Goal: Task Accomplishment & Management: Manage account settings

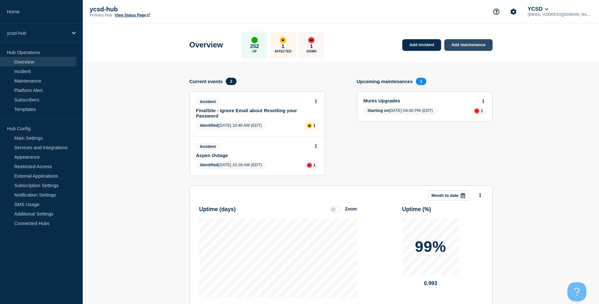
click at [484, 41] on link "Add maintenance" at bounding box center [468, 45] width 48 height 12
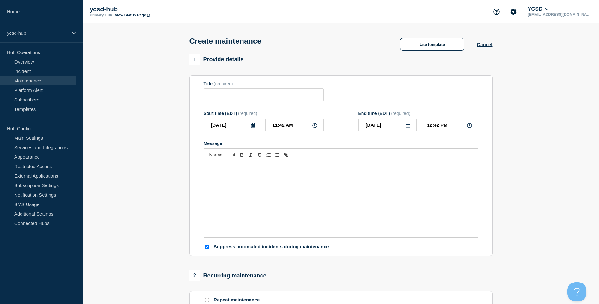
checkbox input "true"
click at [234, 97] on input "Title" at bounding box center [264, 94] width 120 height 13
type input "Vivi Firmware updates"
click at [314, 128] on icon at bounding box center [314, 125] width 5 height 5
click at [290, 129] on input "11:42 AM" at bounding box center [294, 124] width 58 height 13
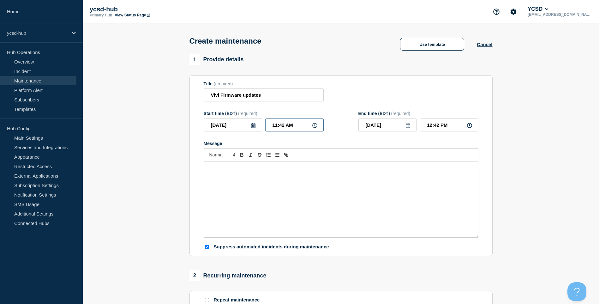
drag, startPoint x: 300, startPoint y: 129, endPoint x: 268, endPoint y: 128, distance: 32.2
click at [268, 128] on input "11:42 AM" at bounding box center [294, 124] width 58 height 13
click at [253, 128] on icon at bounding box center [253, 125] width 4 height 5
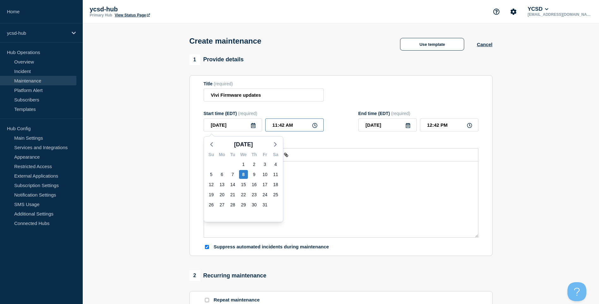
click at [303, 128] on input "11:42 AM" at bounding box center [294, 124] width 58 height 13
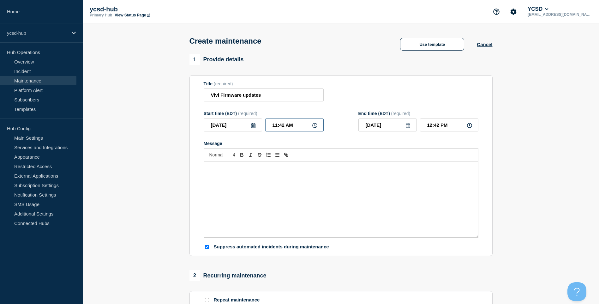
click at [320, 128] on input "11:42 AM" at bounding box center [294, 124] width 58 height 13
click at [315, 127] on icon at bounding box center [314, 125] width 5 height 5
click at [276, 127] on input "11:42 AM" at bounding box center [294, 124] width 58 height 13
drag, startPoint x: 278, startPoint y: 127, endPoint x: 259, endPoint y: 128, distance: 18.7
click at [259, 128] on div "[DATE] 11:42 AM" at bounding box center [264, 124] width 120 height 13
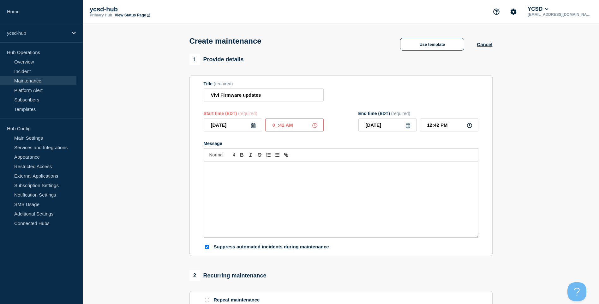
type input "04:42 AM"
type input "05:42 AM"
type input "04:00 AM"
type input "05:00 AM"
type input "04:00 __"
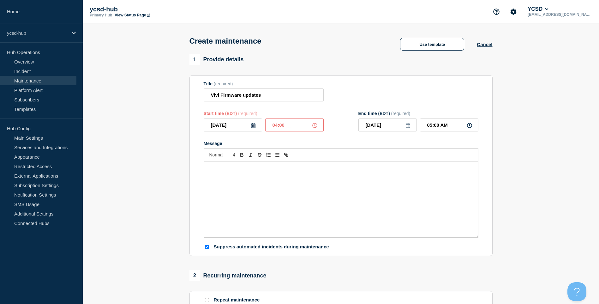
click at [432, 96] on div "Title (required) Vivi Firmware updates" at bounding box center [341, 91] width 275 height 21
click at [409, 126] on icon at bounding box center [407, 125] width 5 height 5
click at [409, 174] on div "9" at bounding box center [408, 174] width 9 height 9
type input "2025-10-09"
click at [468, 125] on icon at bounding box center [469, 125] width 5 height 5
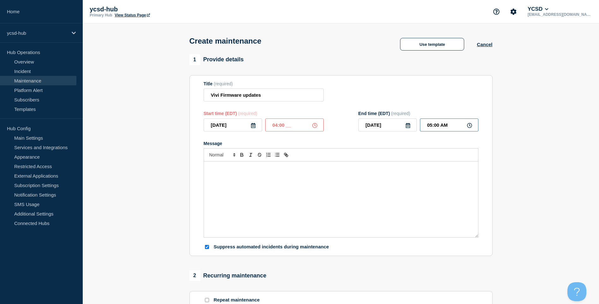
click at [455, 129] on input "05:00 AM" at bounding box center [449, 124] width 58 height 13
click at [270, 131] on input "04:00 __" at bounding box center [294, 124] width 58 height 13
click at [295, 127] on input "04:00 __" at bounding box center [294, 124] width 58 height 13
type input "04:00 PM"
type input "05:00 PM"
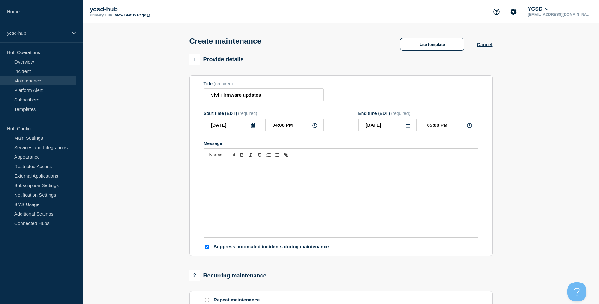
click at [428, 128] on input "05:00 PM" at bounding box center [449, 124] width 58 height 13
click at [409, 128] on icon at bounding box center [408, 125] width 4 height 5
click at [396, 174] on div "8" at bounding box center [398, 174] width 9 height 9
type input "2025-10-08"
drag, startPoint x: 448, startPoint y: 126, endPoint x: 423, endPoint y: 126, distance: 24.9
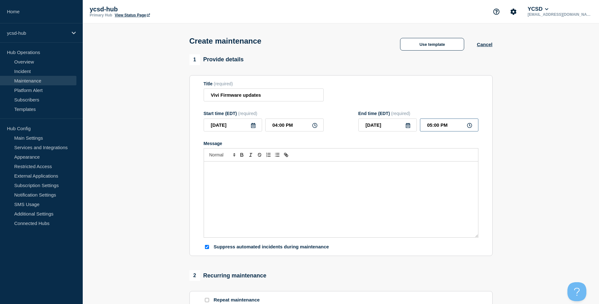
click at [423, 126] on input "05:00 PM" at bounding box center [449, 124] width 58 height 13
click at [430, 129] on input "05:00 PM" at bounding box center [449, 124] width 58 height 13
drag, startPoint x: 434, startPoint y: 128, endPoint x: 430, endPoint y: 128, distance: 4.1
click at [430, 128] on input "05:00 PM" at bounding box center [449, 124] width 58 height 13
click at [440, 130] on input "05:00 PM" at bounding box center [449, 124] width 58 height 13
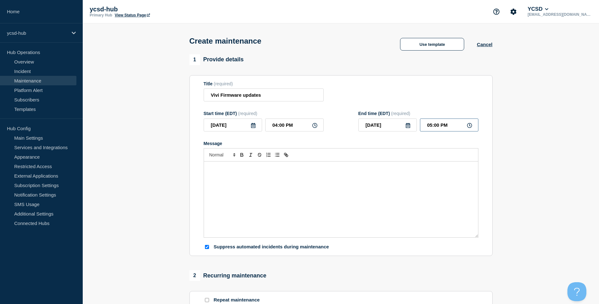
drag, startPoint x: 433, startPoint y: 128, endPoint x: 430, endPoint y: 128, distance: 3.5
click at [430, 128] on input "05:00 PM" at bounding box center [449, 124] width 58 height 13
click at [434, 128] on input "05:00 PM" at bounding box center [449, 124] width 58 height 13
click at [428, 127] on input "05:00 PM" at bounding box center [449, 124] width 58 height 13
type input "11:00 PM"
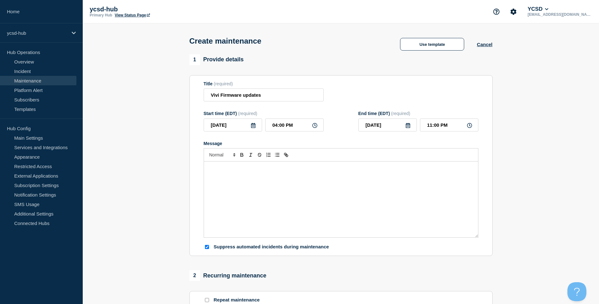
click at [288, 174] on div "Message" at bounding box center [341, 199] width 274 height 76
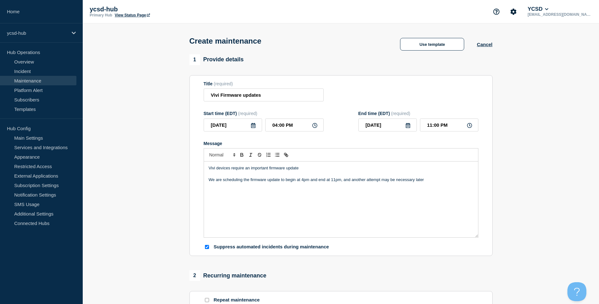
click at [439, 182] on p "We are scheduling the firmware update to begin at 4pm and end at 11pm, and anot…" at bounding box center [341, 180] width 265 height 6
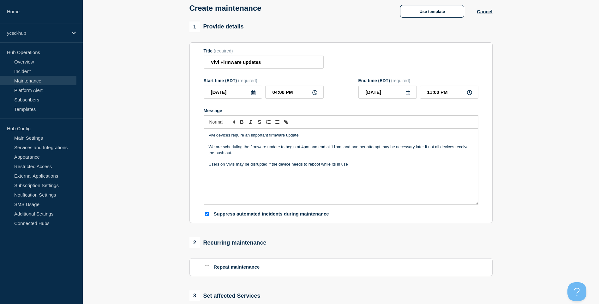
scroll to position [221, 0]
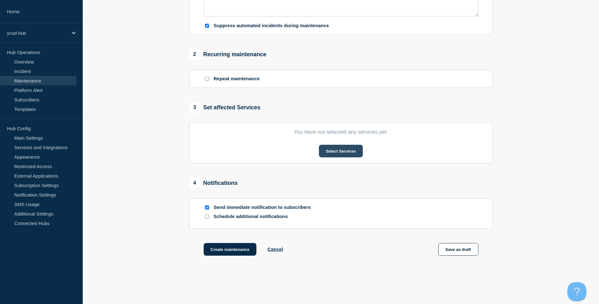
click at [343, 157] on button "Select Services" at bounding box center [341, 151] width 44 height 13
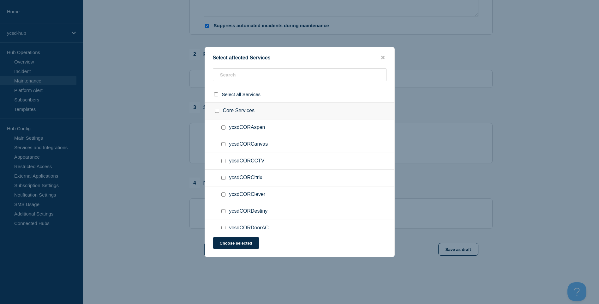
click at [296, 141] on ul "ycsdCORCanvas" at bounding box center [299, 144] width 189 height 17
click at [281, 74] on input "text" at bounding box center [300, 74] width 174 height 13
type input "viv"
checkbox input "true"
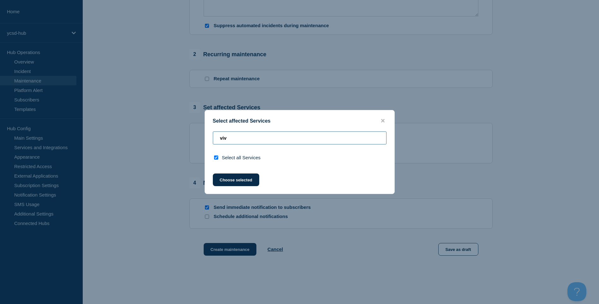
type input "vi"
checkbox input "false"
type input "v"
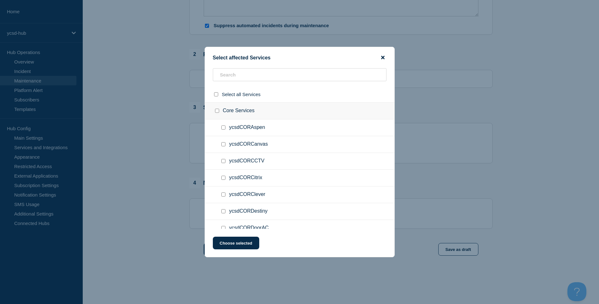
click at [382, 55] on icon "close button" at bounding box center [382, 57] width 3 height 5
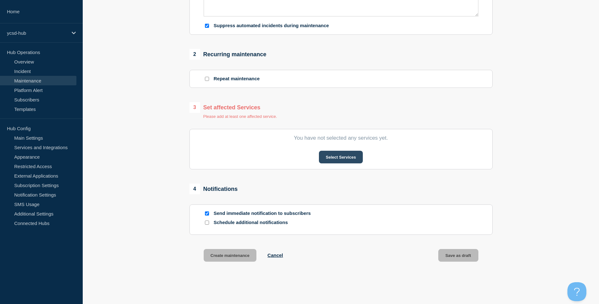
click at [337, 159] on button "Select Services" at bounding box center [341, 157] width 44 height 13
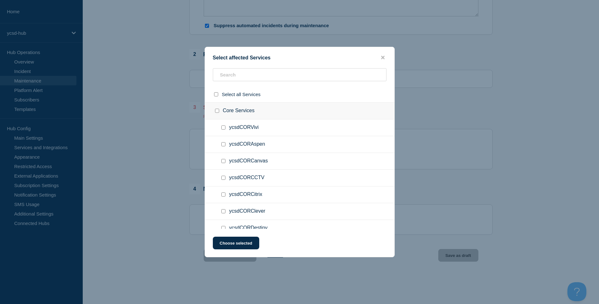
click at [273, 140] on ul "ycsdCORAspen" at bounding box center [299, 144] width 189 height 17
click at [285, 81] on input "text" at bounding box center [300, 74] width 174 height 13
click at [230, 127] on span "ycsdCORVivi" at bounding box center [244, 127] width 30 height 6
click at [221, 129] on input "ycsdCORVivi checkbox" at bounding box center [223, 127] width 4 height 4
checkbox input "true"
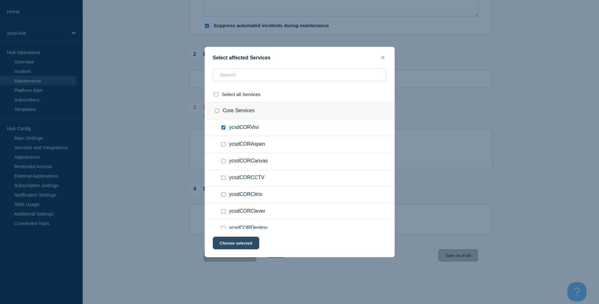
click at [254, 247] on button "Choose selected" at bounding box center [236, 242] width 46 height 13
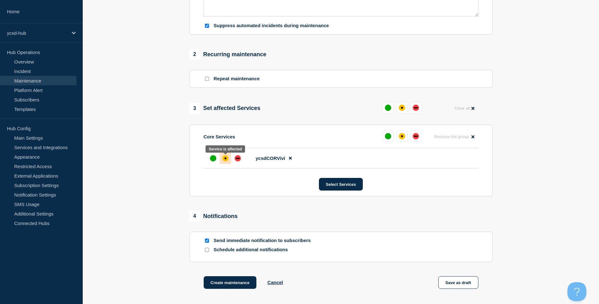
click at [225, 161] on div "affected" at bounding box center [225, 158] width 6 height 6
click at [336, 183] on button "Select Services" at bounding box center [341, 184] width 44 height 13
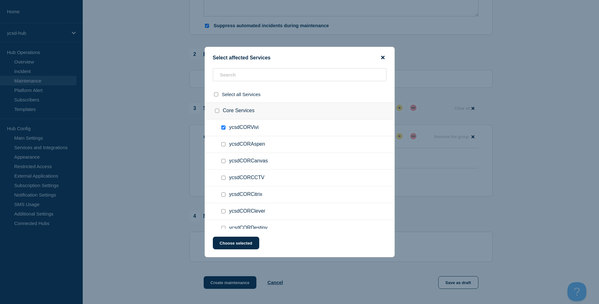
click at [383, 57] on icon "close button" at bounding box center [382, 57] width 3 height 5
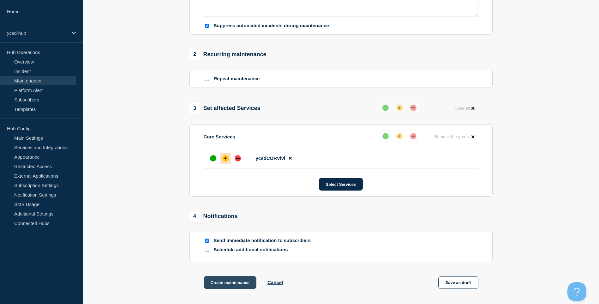
click at [242, 284] on button "Create maintenance" at bounding box center [230, 282] width 53 height 13
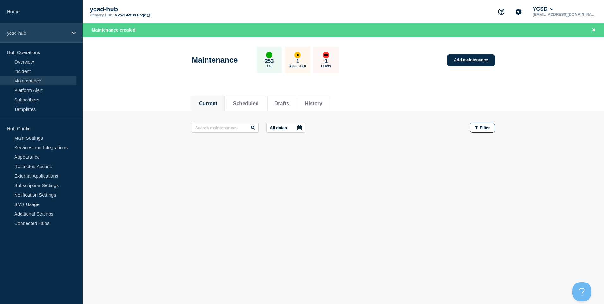
click at [48, 32] on p "ycsd-hub" at bounding box center [37, 32] width 61 height 5
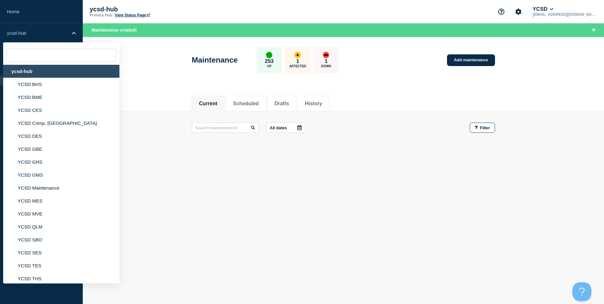
click at [154, 37] on header "Maintenance 253 Up 1 Affected 1 Down Add maintenance" at bounding box center [343, 63] width 521 height 53
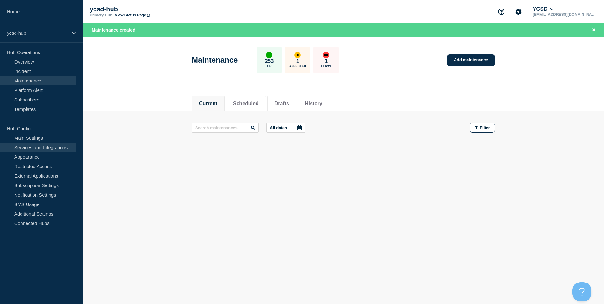
click at [47, 148] on link "Services and Integrations" at bounding box center [38, 146] width 76 height 9
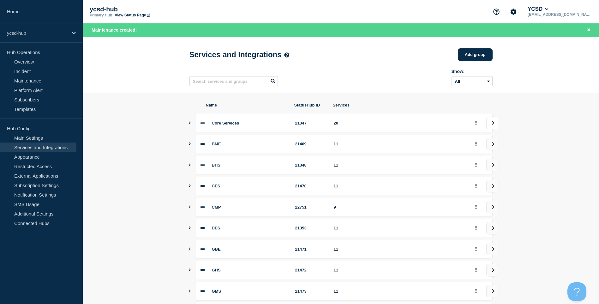
click at [491, 125] on icon "view group" at bounding box center [493, 123] width 4 height 4
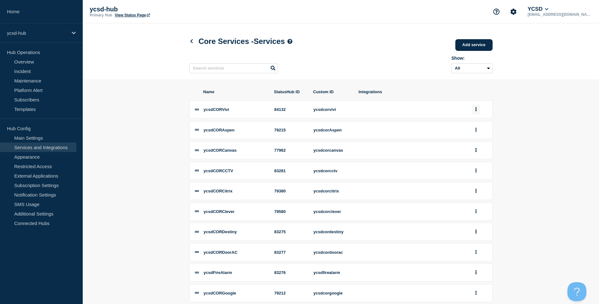
click at [477, 110] on button "group actions" at bounding box center [476, 110] width 8 height 10
click at [473, 189] on button "2" at bounding box center [480, 185] width 32 height 10
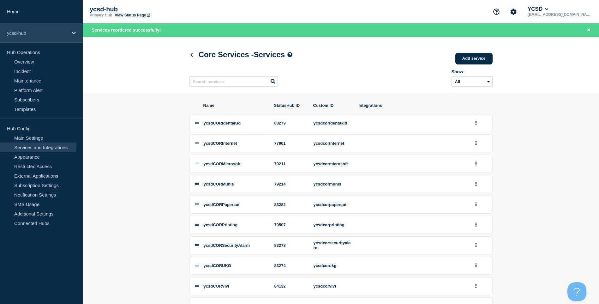
click at [52, 31] on p "ycsd-hub" at bounding box center [37, 32] width 61 height 5
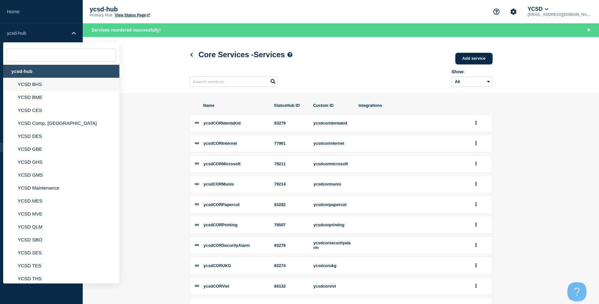
click at [58, 80] on li "YCSD BHS" at bounding box center [61, 84] width 116 height 13
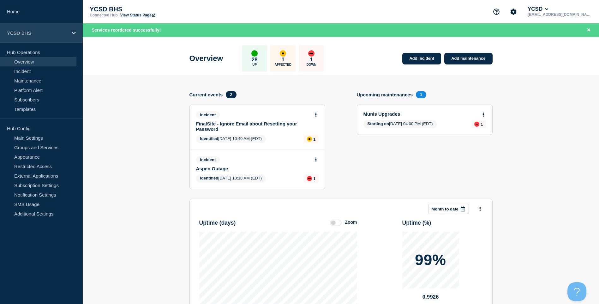
click at [50, 32] on p "YCSD BHS" at bounding box center [37, 32] width 61 height 5
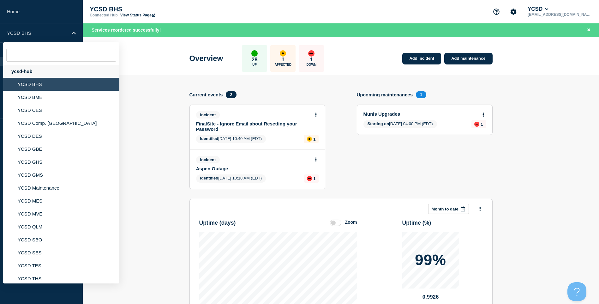
click at [48, 75] on div "ycsd-hub" at bounding box center [61, 71] width 116 height 13
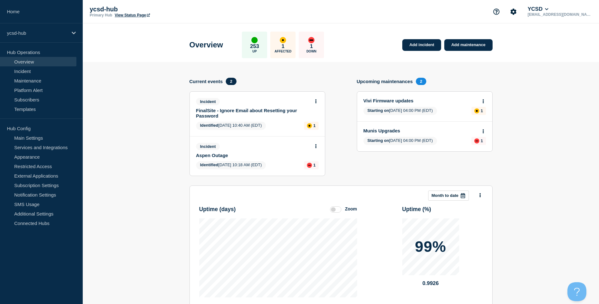
click at [394, 82] on h4 "Upcoming maintenances" at bounding box center [385, 81] width 56 height 5
click at [60, 38] on div "ycsd-hub" at bounding box center [41, 32] width 83 height 19
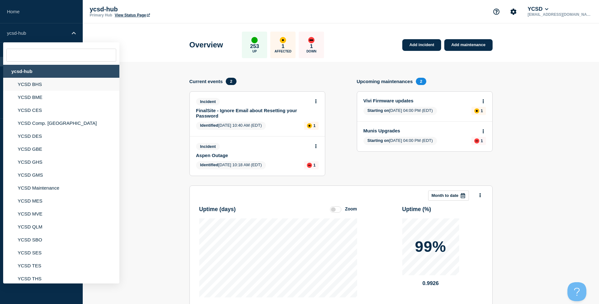
click at [69, 81] on li "YCSD BHS" at bounding box center [61, 84] width 116 height 13
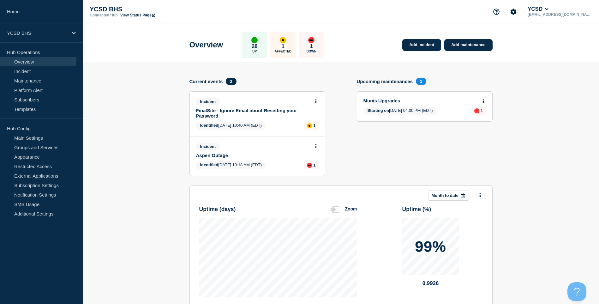
click at [385, 129] on section "Upcoming maintenances 1 Munis Upgrades Starting on 2025-10-10 04:00 PM (EDT) 1" at bounding box center [425, 132] width 136 height 108
click at [33, 67] on link "Incident" at bounding box center [38, 70] width 76 height 9
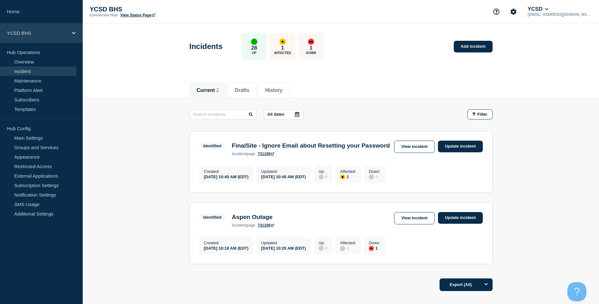
click at [47, 39] on div "YCSD BHS" at bounding box center [41, 32] width 83 height 19
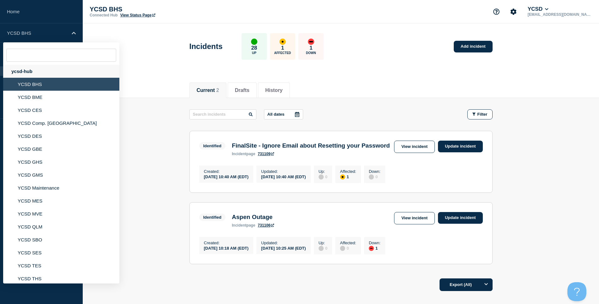
click at [51, 71] on div "ycsd-hub" at bounding box center [61, 71] width 116 height 13
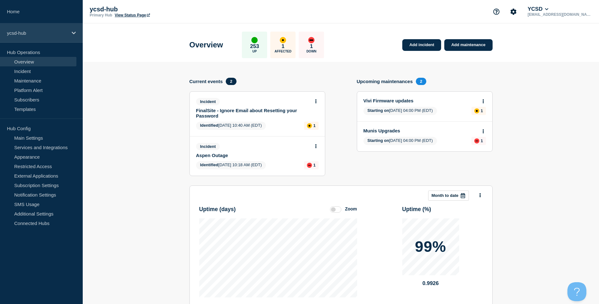
click at [41, 39] on div "ycsd-hub" at bounding box center [41, 32] width 83 height 19
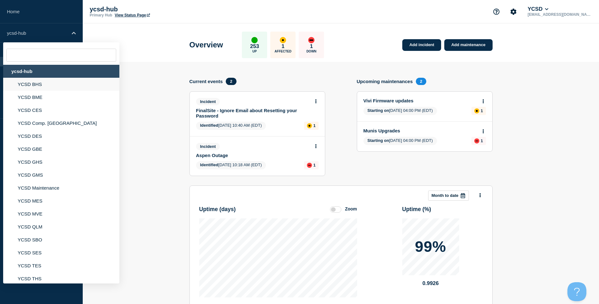
click at [75, 83] on li "YCSD BHS" at bounding box center [61, 84] width 116 height 13
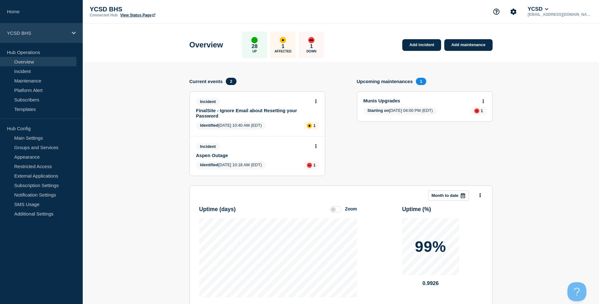
click at [44, 31] on p "YCSD BHS" at bounding box center [37, 32] width 61 height 5
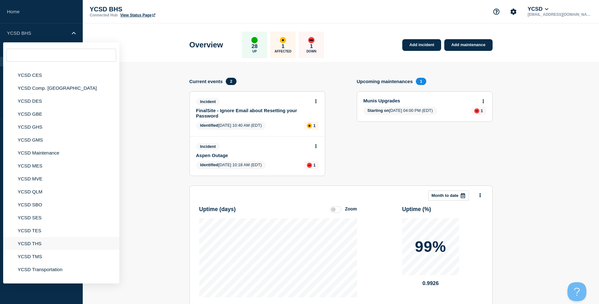
scroll to position [95, 0]
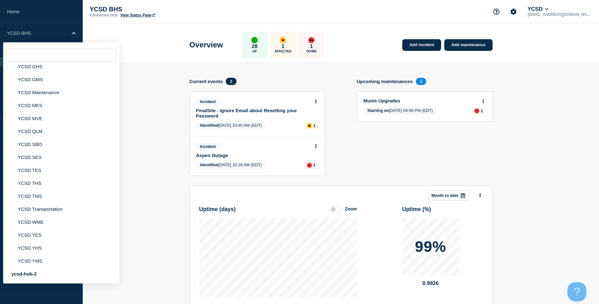
click at [139, 118] on section "Add incident Add maintenance Current events 2 Incident FinalSite - Ignore Email…" at bounding box center [341, 223] width 516 height 323
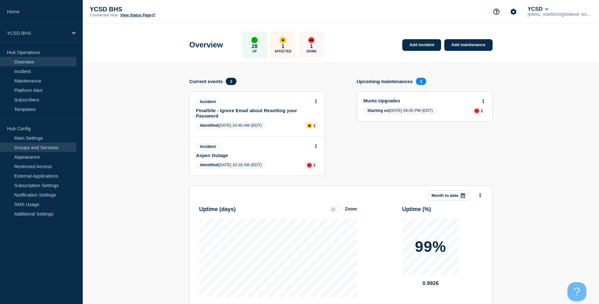
click at [50, 150] on link "Groups and Services" at bounding box center [38, 146] width 76 height 9
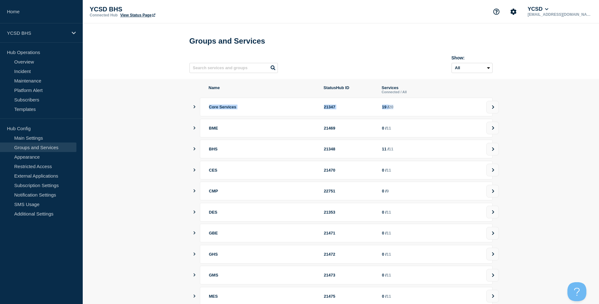
drag, startPoint x: 208, startPoint y: 110, endPoint x: 432, endPoint y: 115, distance: 223.9
click at [432, 115] on div "Core Services 21347 19 / 20" at bounding box center [346, 107] width 293 height 19
drag, startPoint x: 432, startPoint y: 115, endPoint x: 389, endPoint y: 115, distance: 42.3
click at [390, 115] on div "Core Services 21347 19 / 20" at bounding box center [346, 107] width 293 height 19
drag, startPoint x: 385, startPoint y: 113, endPoint x: 402, endPoint y: 112, distance: 17.4
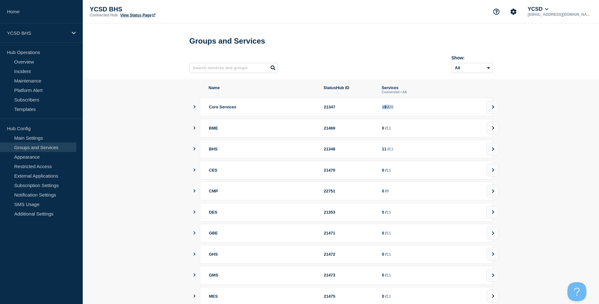
click at [402, 109] on div "19 / 20" at bounding box center [432, 107] width 101 height 5
drag, startPoint x: 402, startPoint y: 112, endPoint x: 409, endPoint y: 112, distance: 7.0
click at [409, 109] on div "19 / 20" at bounding box center [432, 107] width 101 height 5
click at [498, 110] on button at bounding box center [492, 107] width 13 height 13
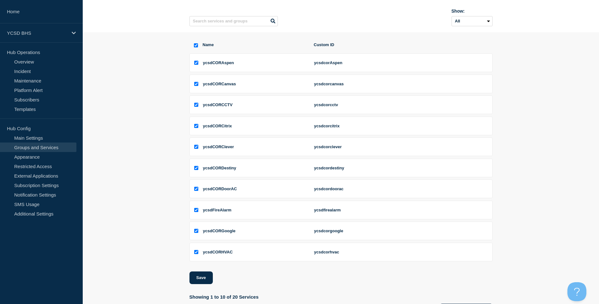
scroll to position [81, 0]
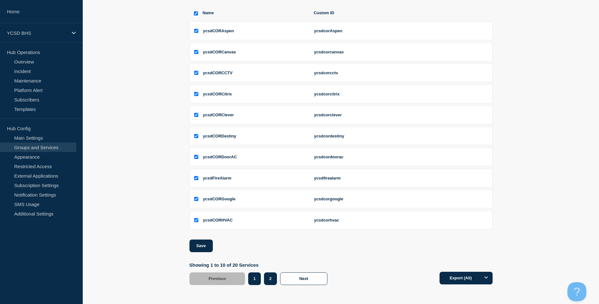
click at [268, 280] on button "2" at bounding box center [270, 278] width 13 height 13
checkbox input "false"
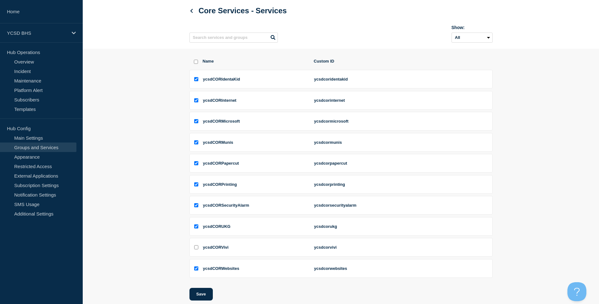
scroll to position [81, 0]
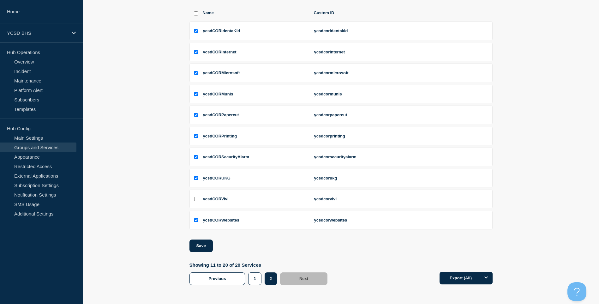
click at [196, 198] on input "ycsdCORVivi checkbox" at bounding box center [196, 199] width 4 height 4
checkbox input "true"
click at [200, 247] on button "Save" at bounding box center [200, 245] width 23 height 13
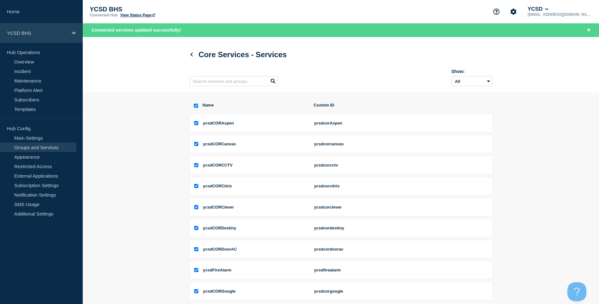
click at [45, 27] on div "YCSD BHS" at bounding box center [41, 32] width 83 height 19
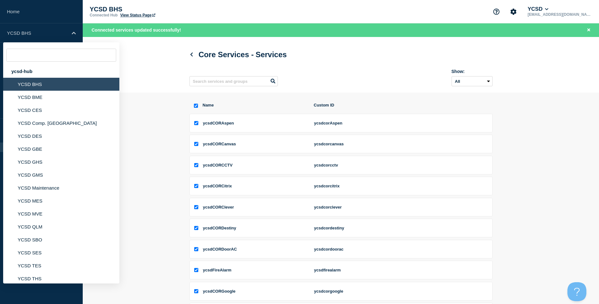
click at [151, 55] on header "Core Services - Services Show: All Archived Non-archived" at bounding box center [341, 65] width 516 height 56
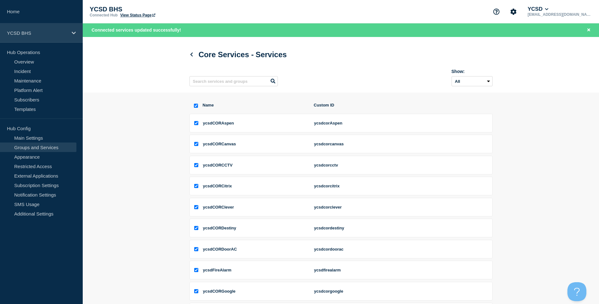
click at [35, 34] on p "YCSD BHS" at bounding box center [37, 32] width 61 height 5
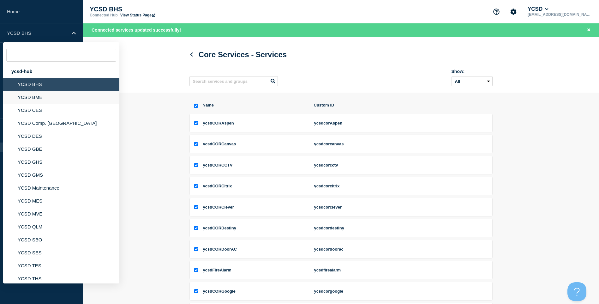
click at [35, 99] on li "YCSD BME" at bounding box center [61, 97] width 116 height 13
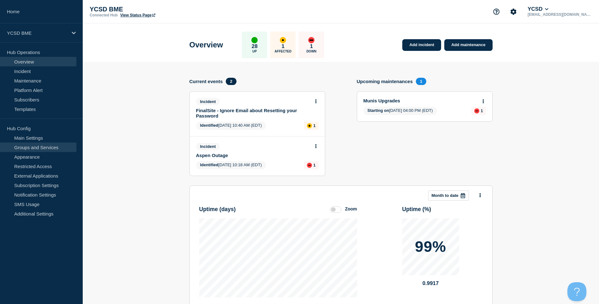
click at [48, 147] on link "Groups and Services" at bounding box center [38, 146] width 76 height 9
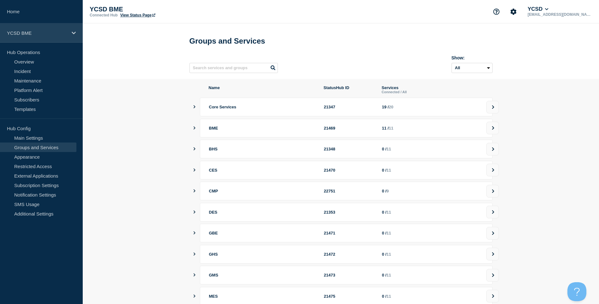
click at [57, 37] on div "YCSD BME" at bounding box center [41, 32] width 83 height 19
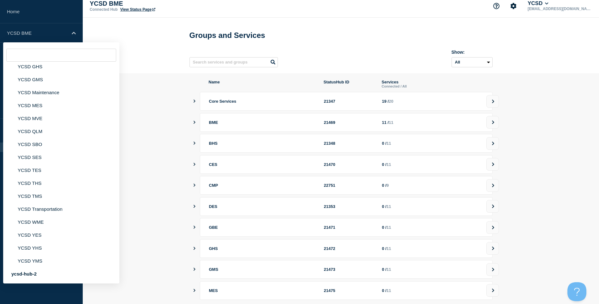
scroll to position [57, 0]
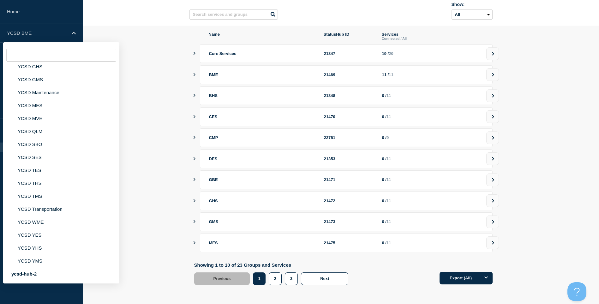
click at [169, 115] on section "Name StatusHub ID Services Connected / All Core Services 21347 19 / 20 BME 2146…" at bounding box center [341, 160] width 516 height 269
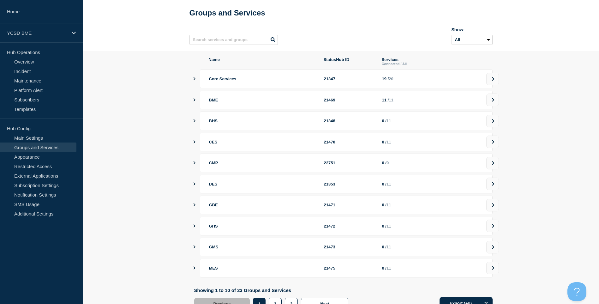
scroll to position [0, 0]
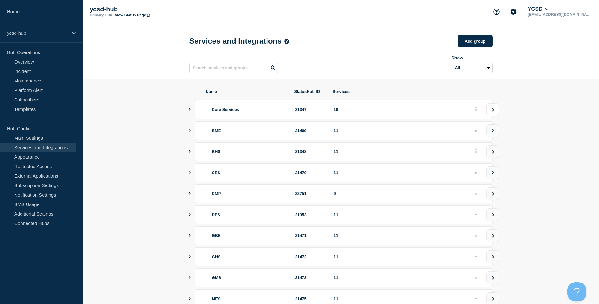
click at [494, 111] on icon "view group" at bounding box center [493, 110] width 4 height 4
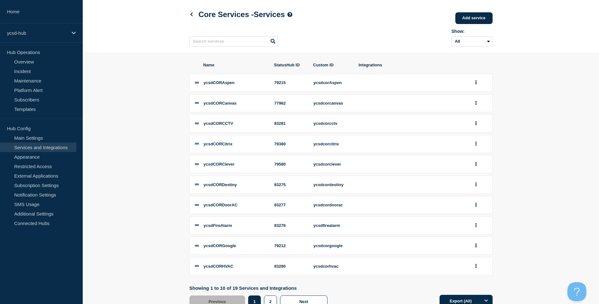
scroll to position [52, 0]
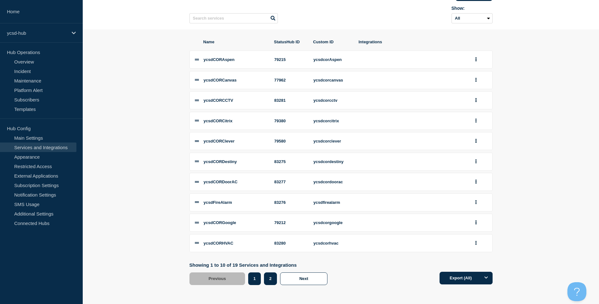
click at [264, 280] on button "2" at bounding box center [270, 278] width 13 height 13
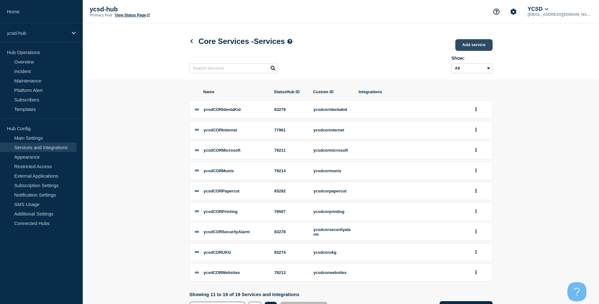
click at [481, 48] on link "Add service" at bounding box center [473, 45] width 37 height 12
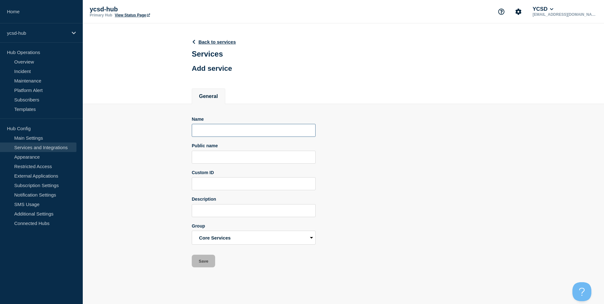
click at [228, 136] on input "Name" at bounding box center [254, 130] width 124 height 13
type input "ycsdCORVivi"
